Goal: Register for event/course

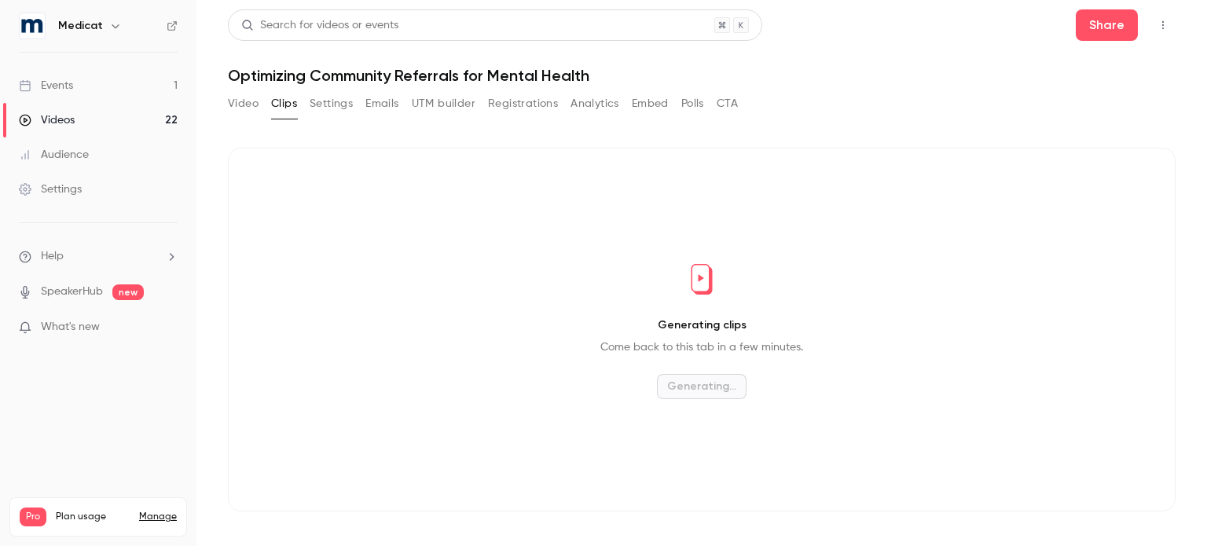
click at [69, 79] on div "Events" at bounding box center [46, 86] width 54 height 16
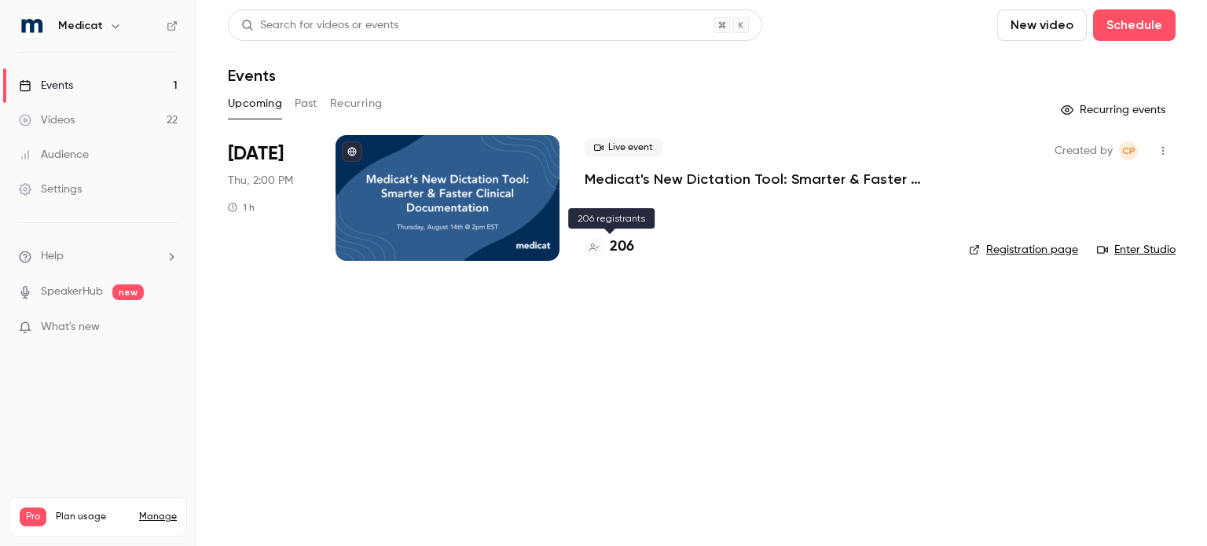
click at [625, 247] on h4 "206" at bounding box center [622, 247] width 24 height 21
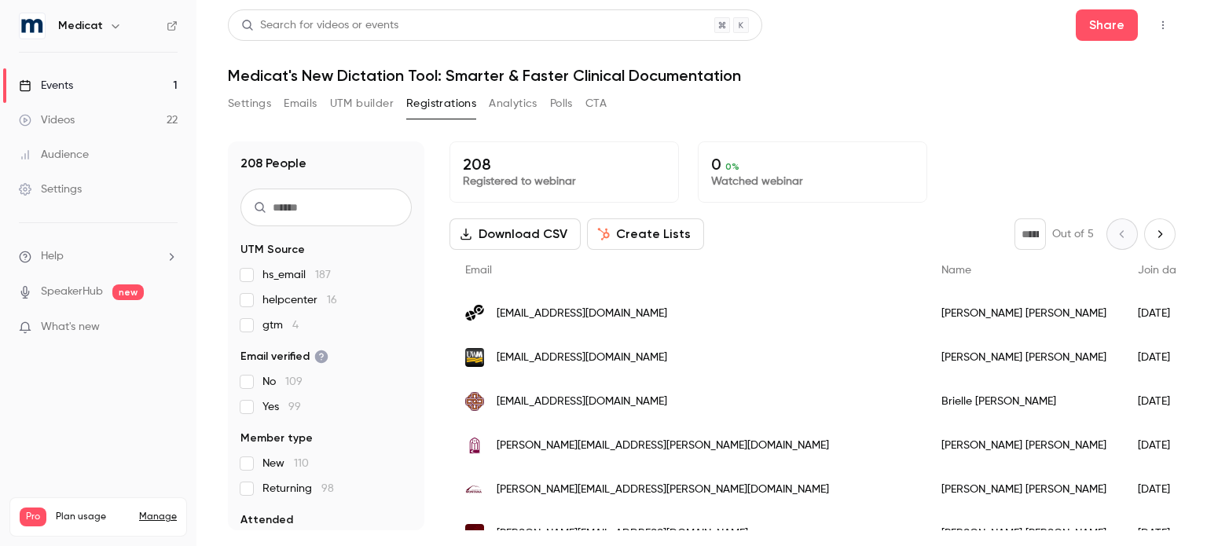
scroll to position [148, 0]
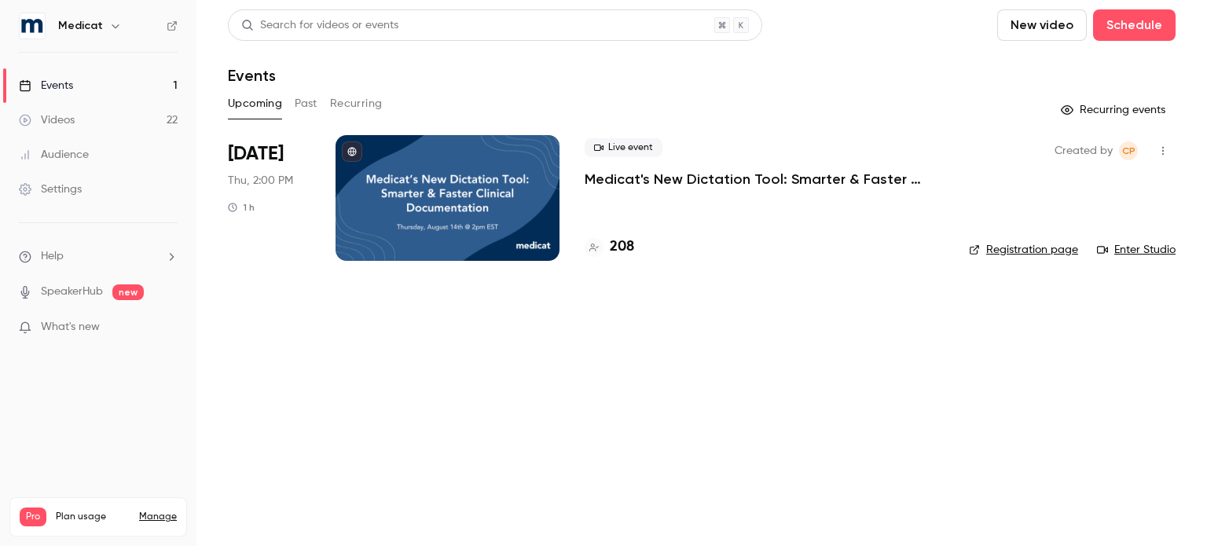
click at [1144, 248] on link "Enter Studio" at bounding box center [1136, 250] width 79 height 16
